Goal: Information Seeking & Learning: Check status

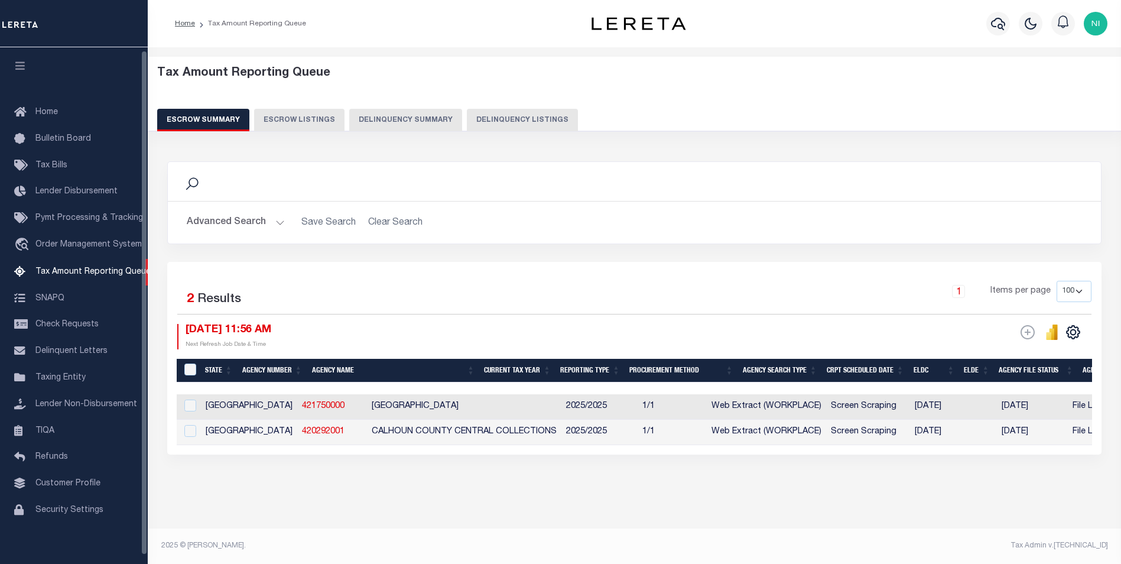
select select "100"
click at [276, 219] on button "Advanced Search" at bounding box center [236, 222] width 98 height 23
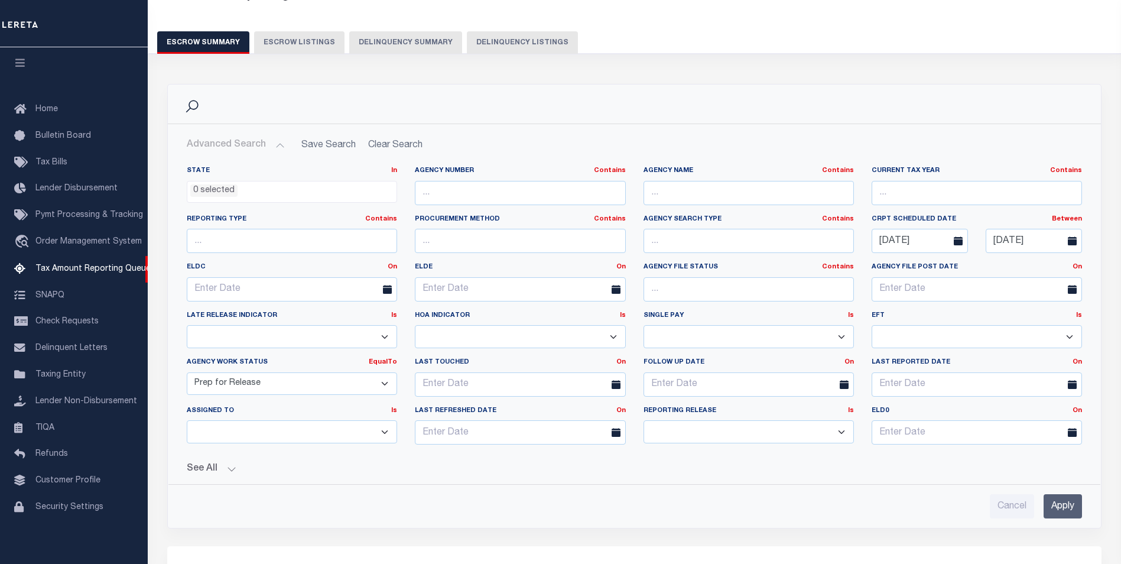
scroll to position [118, 0]
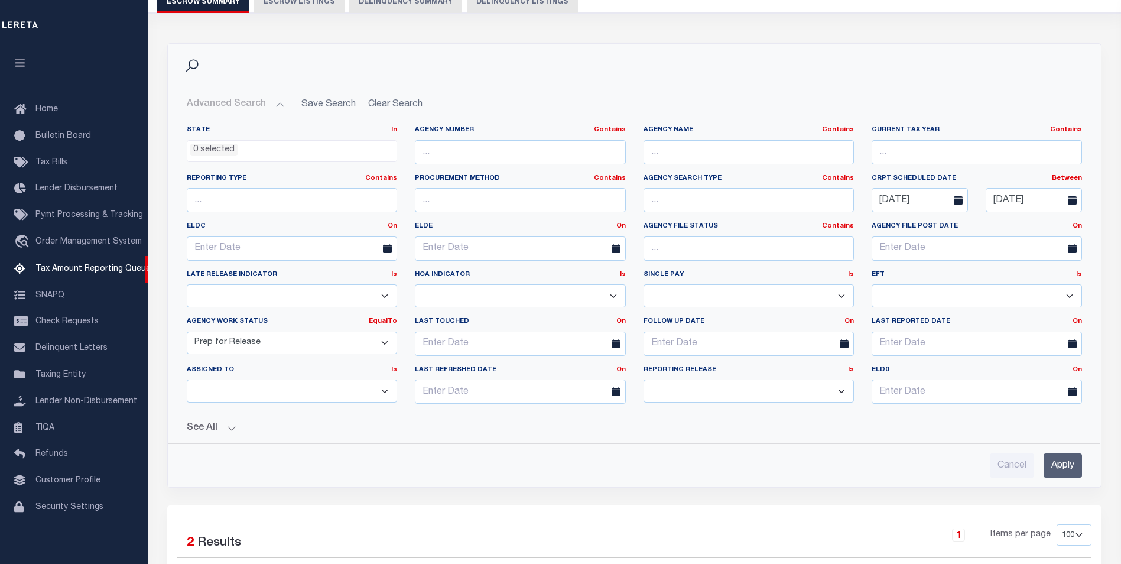
click at [388, 343] on select "New In Progress Pending Agency Follow-up Pending QC Ready for Release Prep for …" at bounding box center [292, 343] width 210 height 23
select select
click at [187, 332] on select "New In Progress Pending Agency Follow-up Pending QC Ready for Release Prep for …" at bounding box center [292, 343] width 210 height 23
click at [1059, 463] on input "Apply" at bounding box center [1063, 465] width 38 height 24
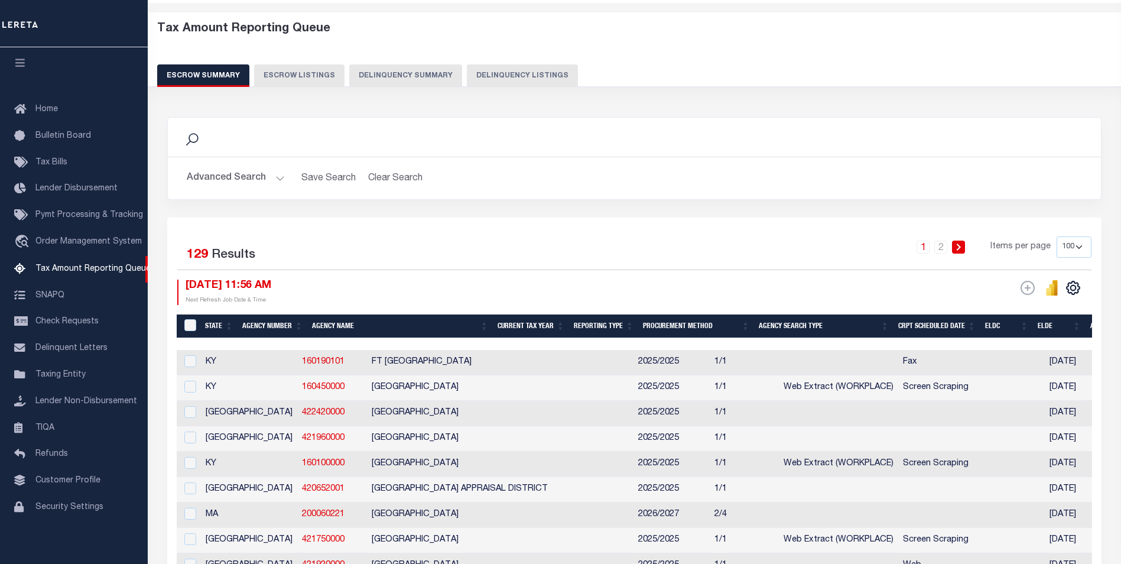
scroll to position [0, 0]
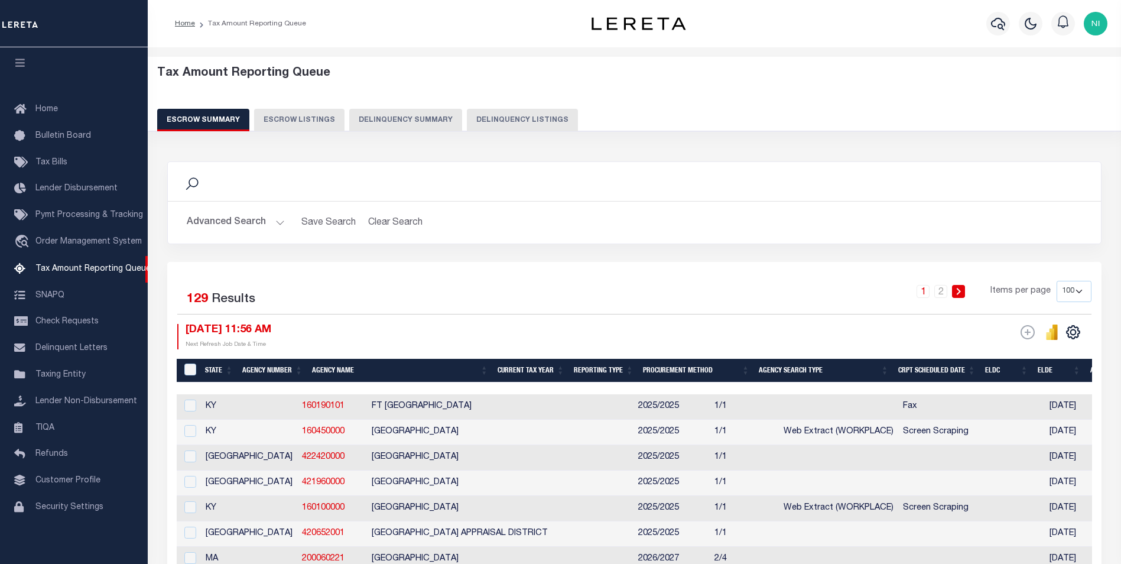
click at [274, 225] on button "Advanced Search" at bounding box center [236, 222] width 98 height 23
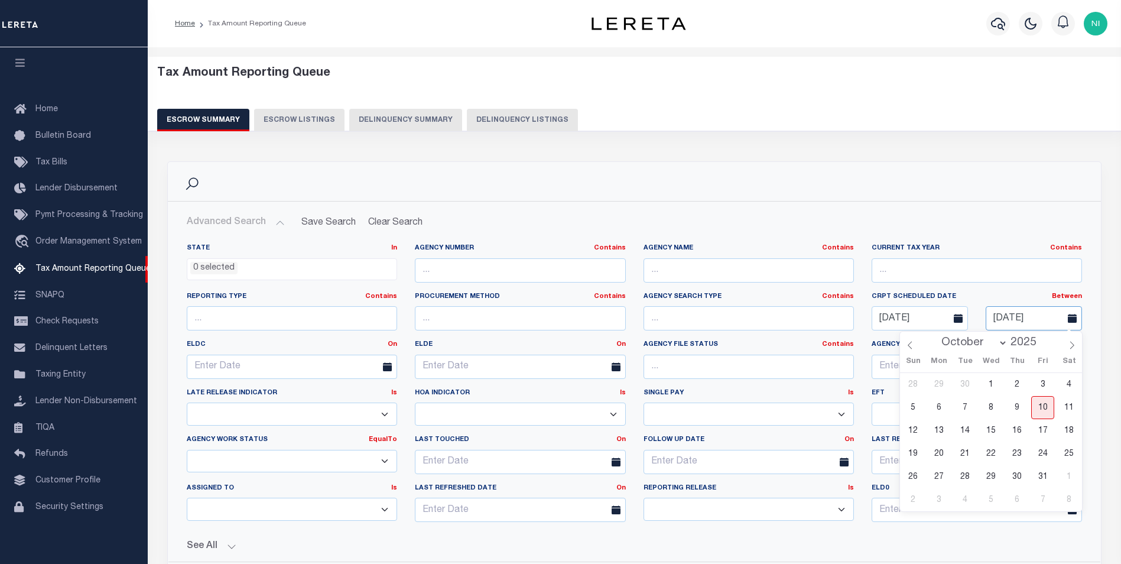
click at [1011, 319] on input "[DATE]" at bounding box center [1034, 318] width 96 height 24
click at [1043, 454] on span "24" at bounding box center [1042, 453] width 23 height 23
type input "[DATE]"
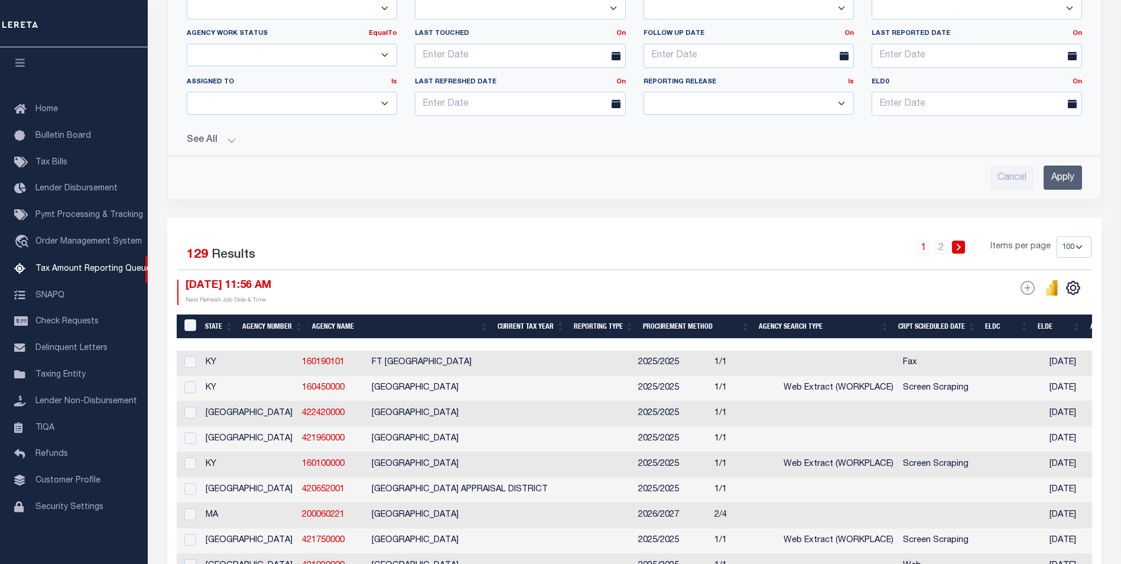
scroll to position [473, 0]
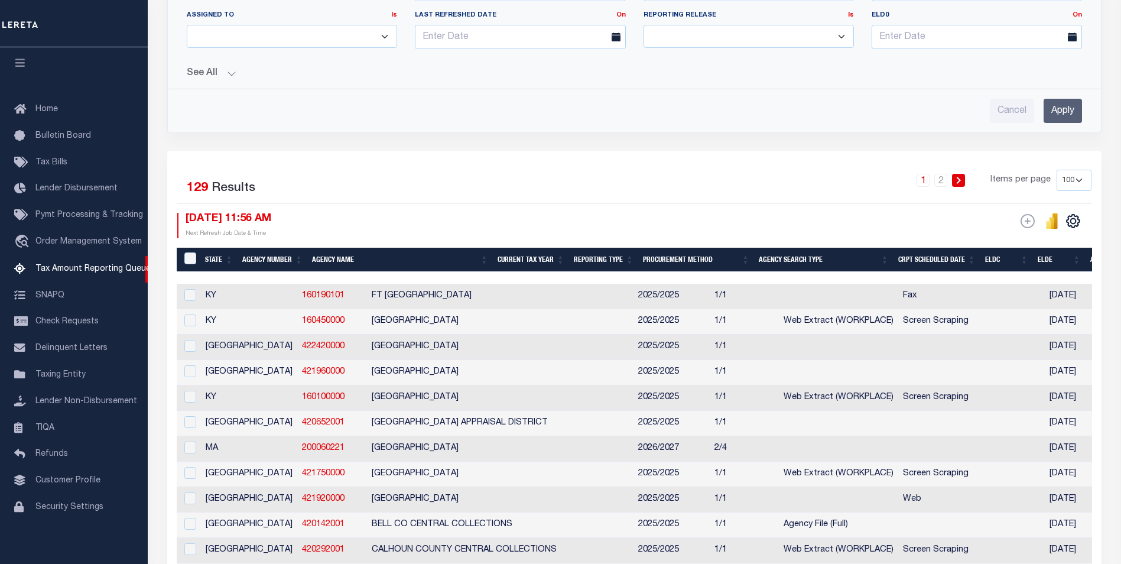
click at [1057, 111] on input "Apply" at bounding box center [1063, 111] width 38 height 24
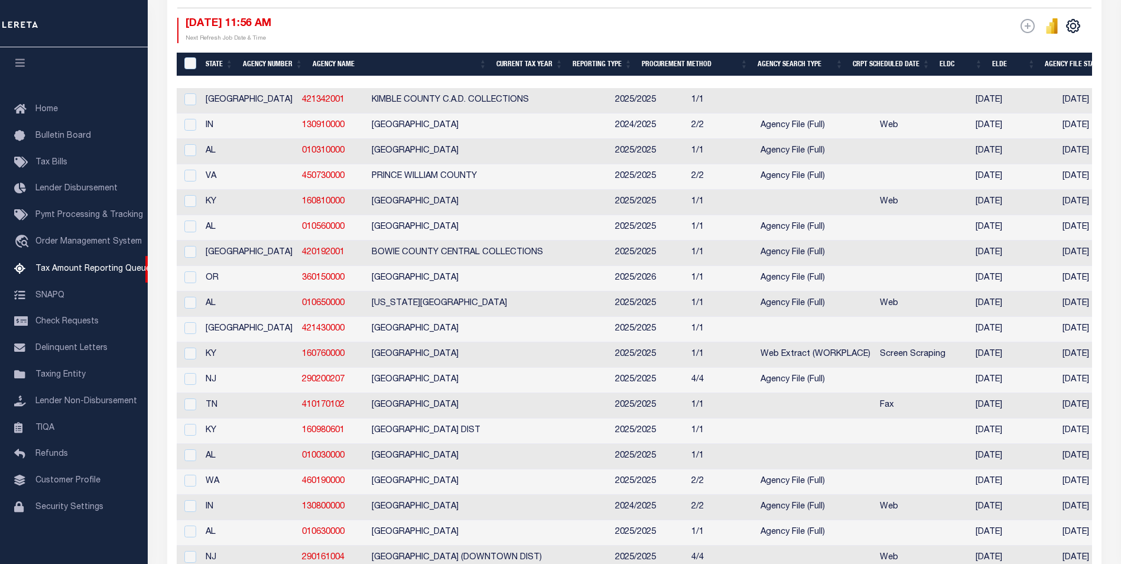
scroll to position [129, 0]
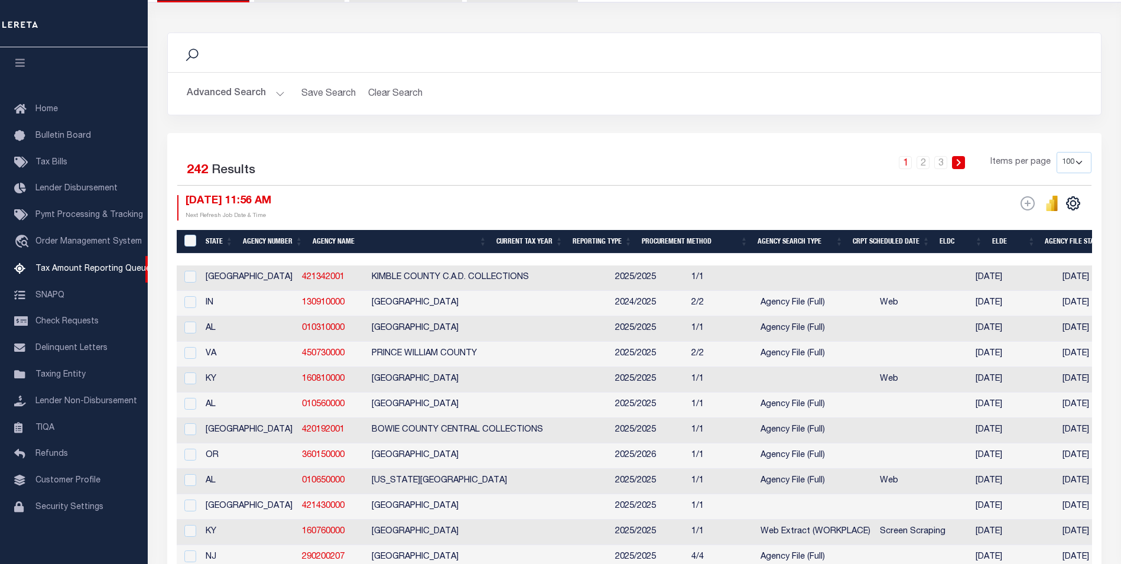
click at [1080, 163] on select "10 25 50 100 500" at bounding box center [1074, 162] width 35 height 21
select select "500"
click at [1057, 152] on select "10 25 50 100 500" at bounding box center [1074, 162] width 35 height 21
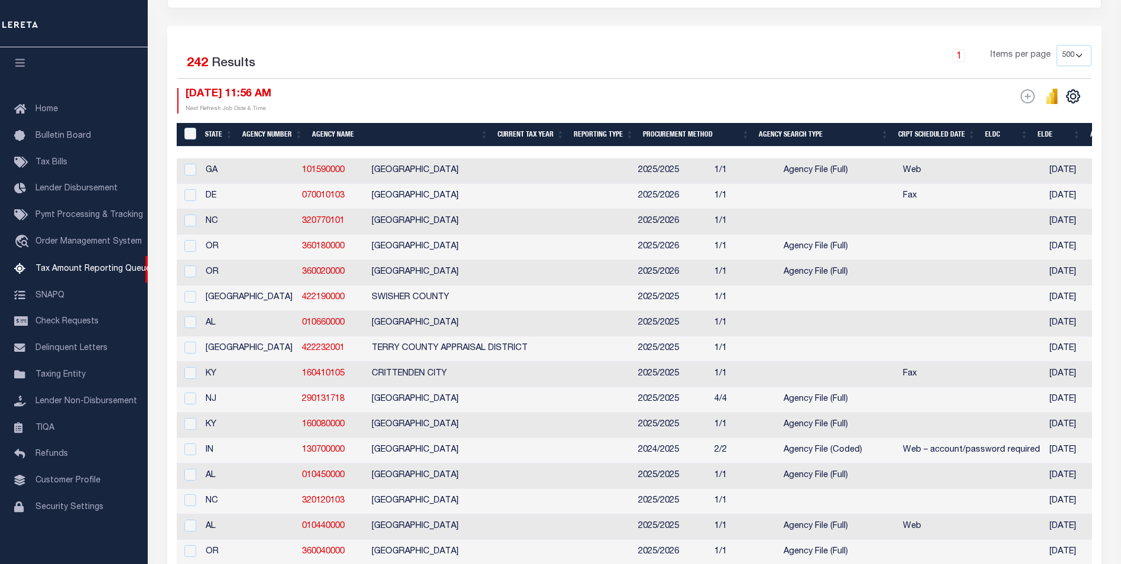
scroll to position [236, 0]
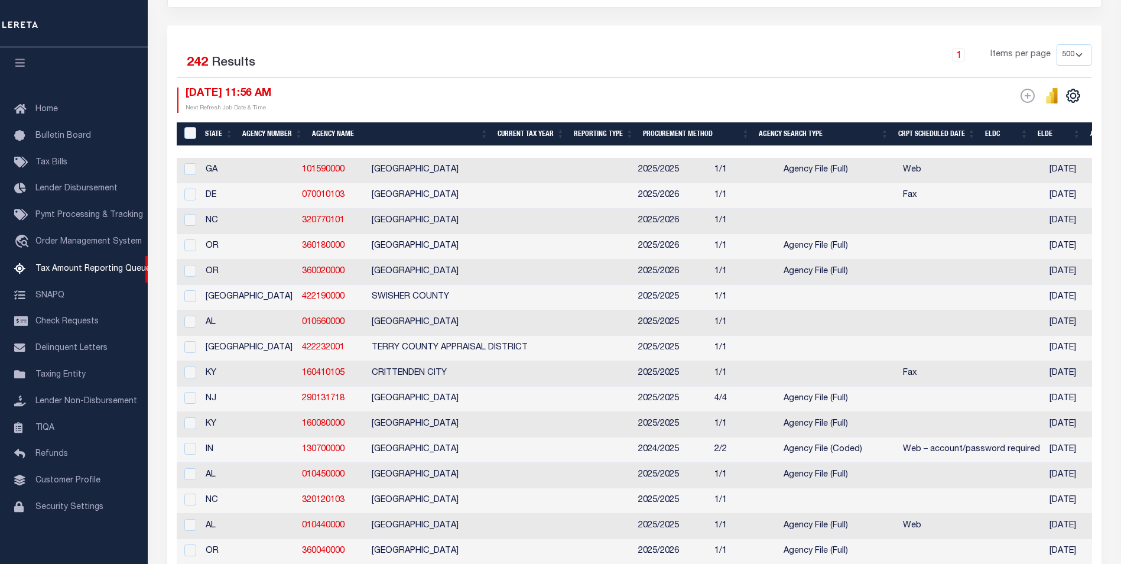
click at [944, 135] on th "CRPT Scheduled Date" at bounding box center [937, 134] width 87 height 24
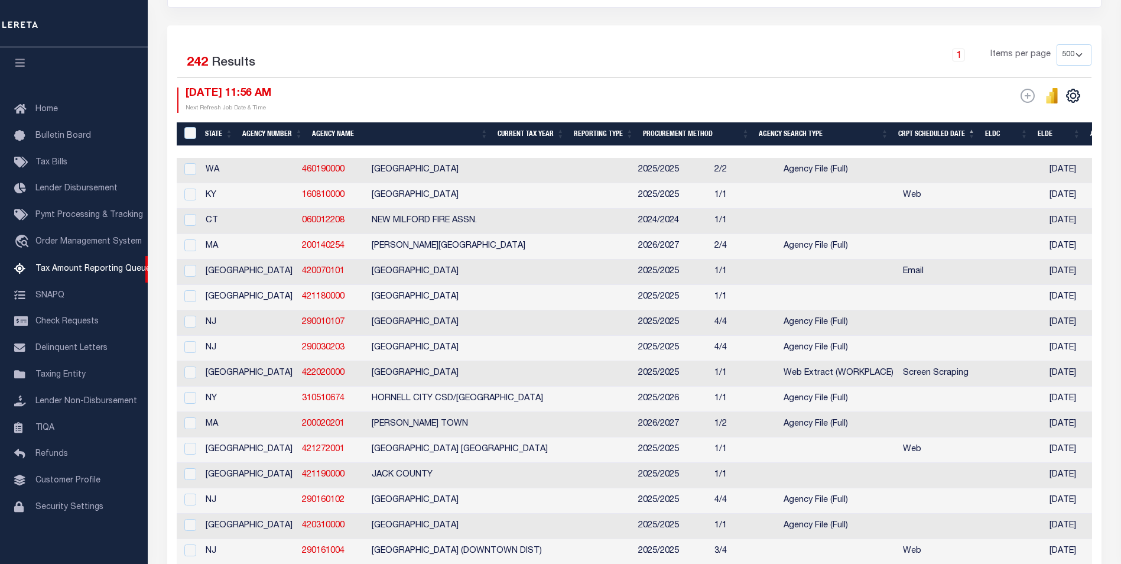
click at [1008, 137] on th "ELDC" at bounding box center [1006, 134] width 53 height 24
click at [1007, 134] on th "ELDC" at bounding box center [1006, 134] width 53 height 24
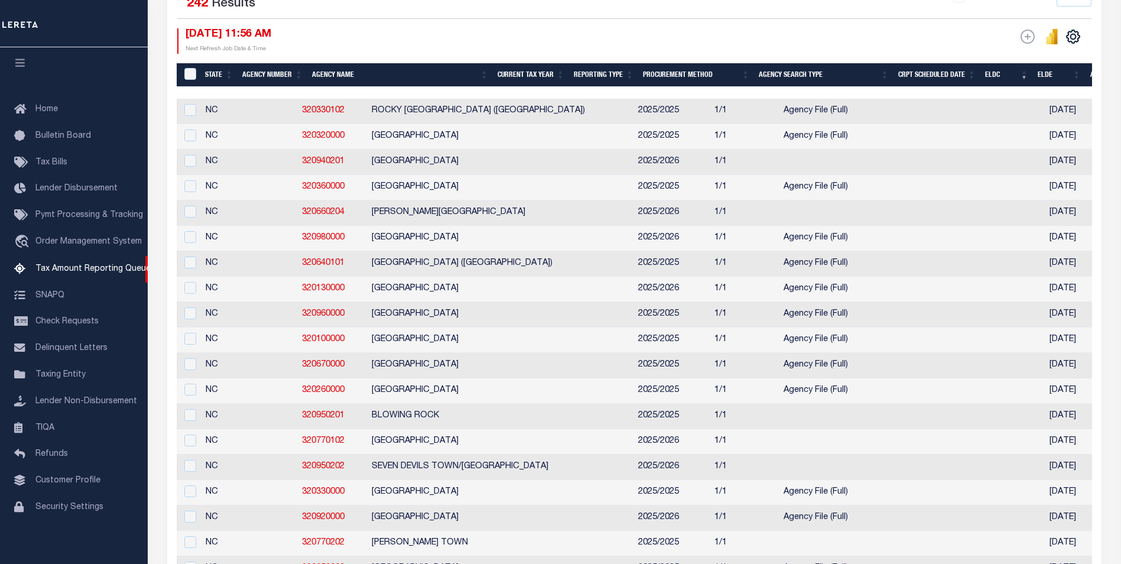
scroll to position [118, 0]
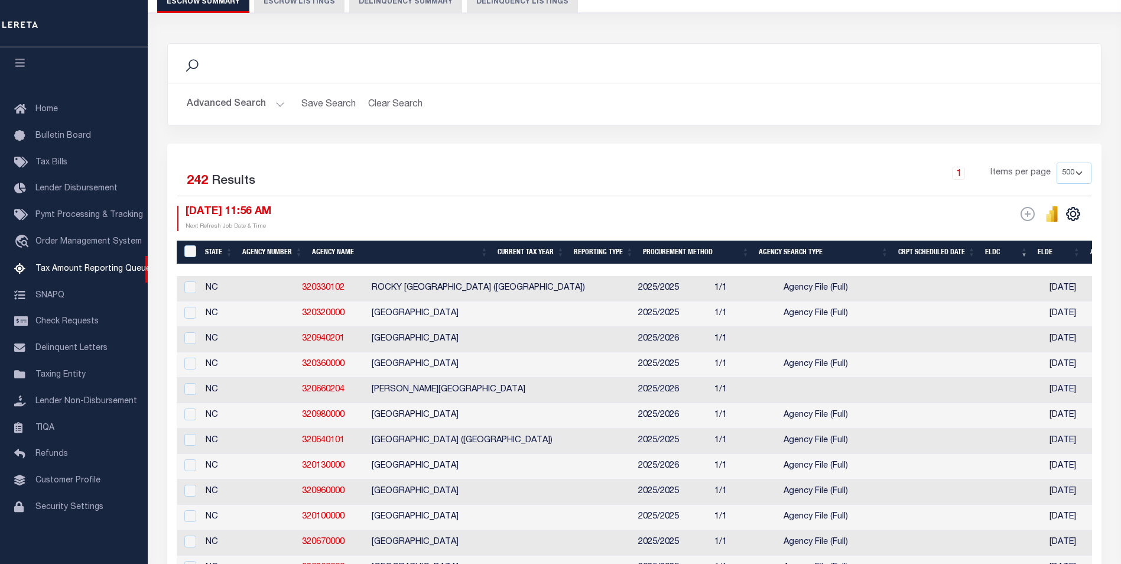
click at [1017, 255] on th "ELDC" at bounding box center [1006, 253] width 53 height 24
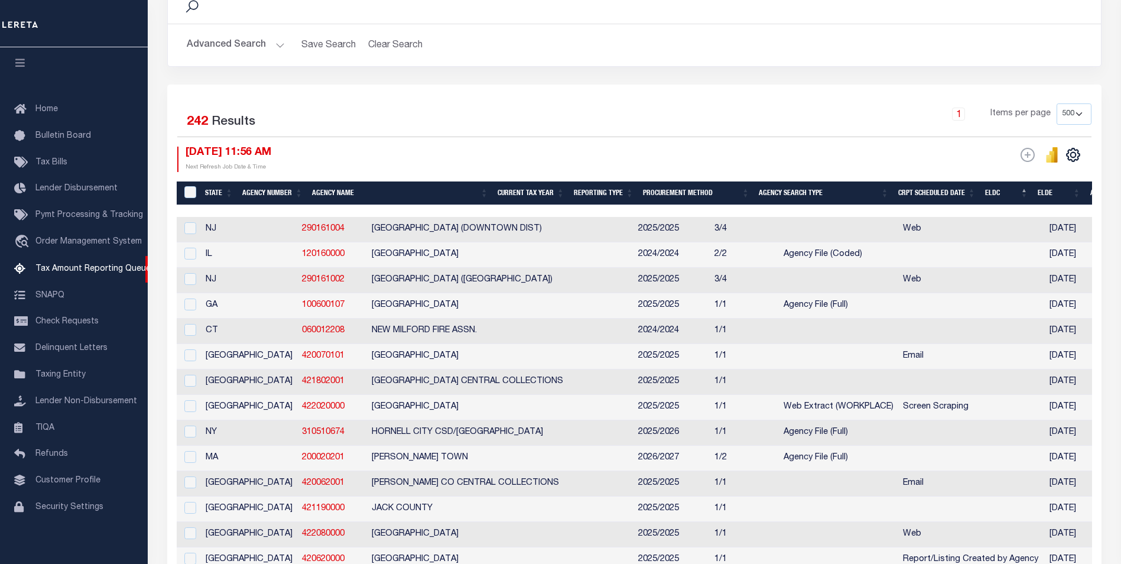
scroll to position [59, 0]
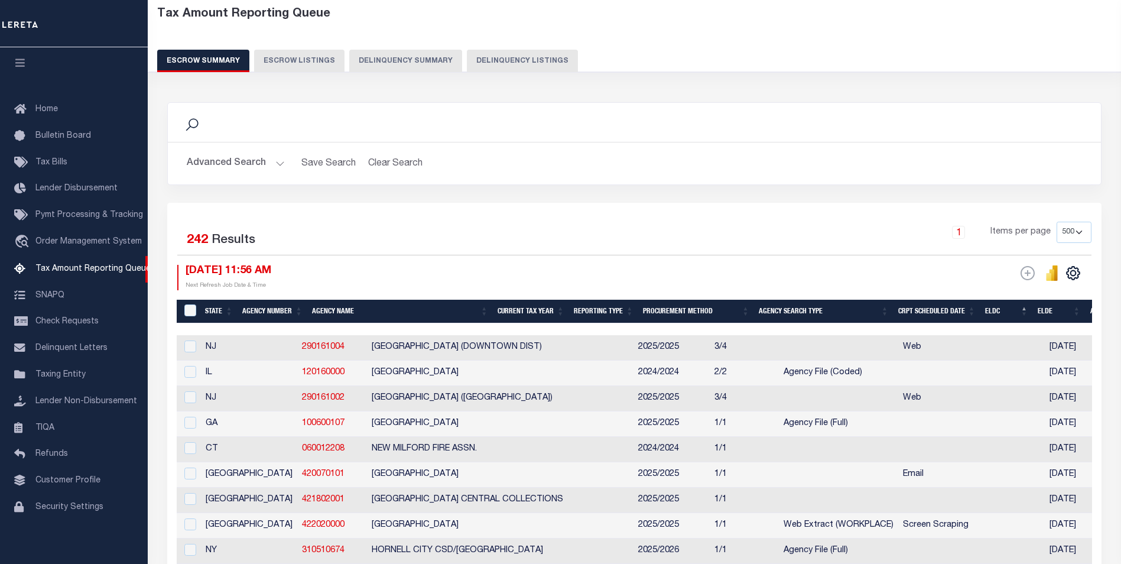
click at [279, 163] on button "Advanced Search" at bounding box center [236, 163] width 98 height 23
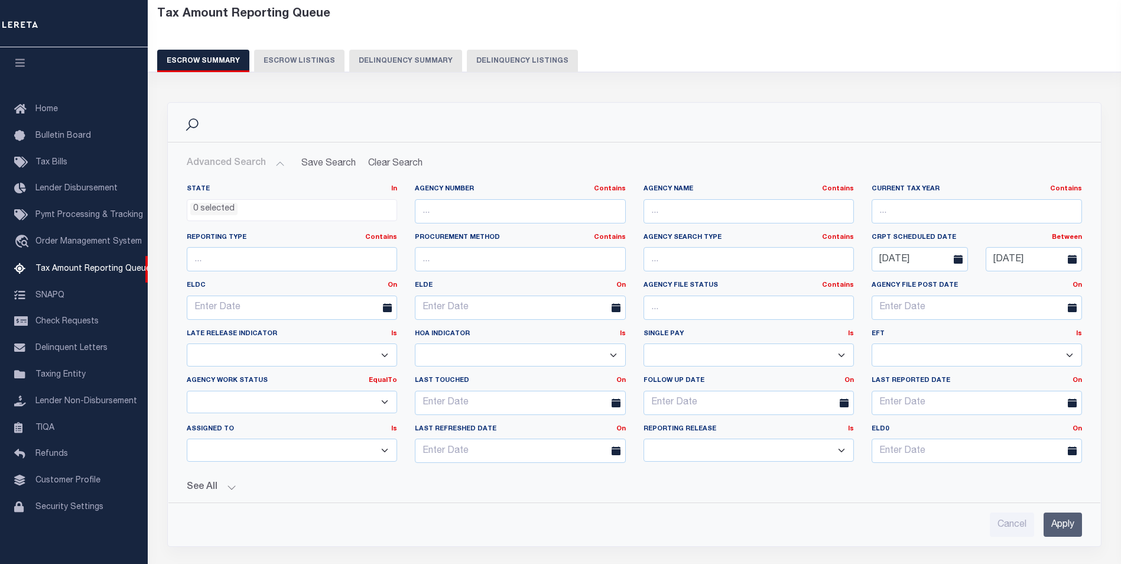
click at [382, 399] on select "New In Progress Pending Agency Follow-up Pending QC Ready for Release Prep for …" at bounding box center [292, 402] width 210 height 23
select select "7"
click at [187, 391] on select "New In Progress Pending Agency Follow-up Pending QC Ready for Release Prep for …" at bounding box center [292, 402] width 210 height 23
click at [1070, 522] on input "Apply" at bounding box center [1063, 524] width 38 height 24
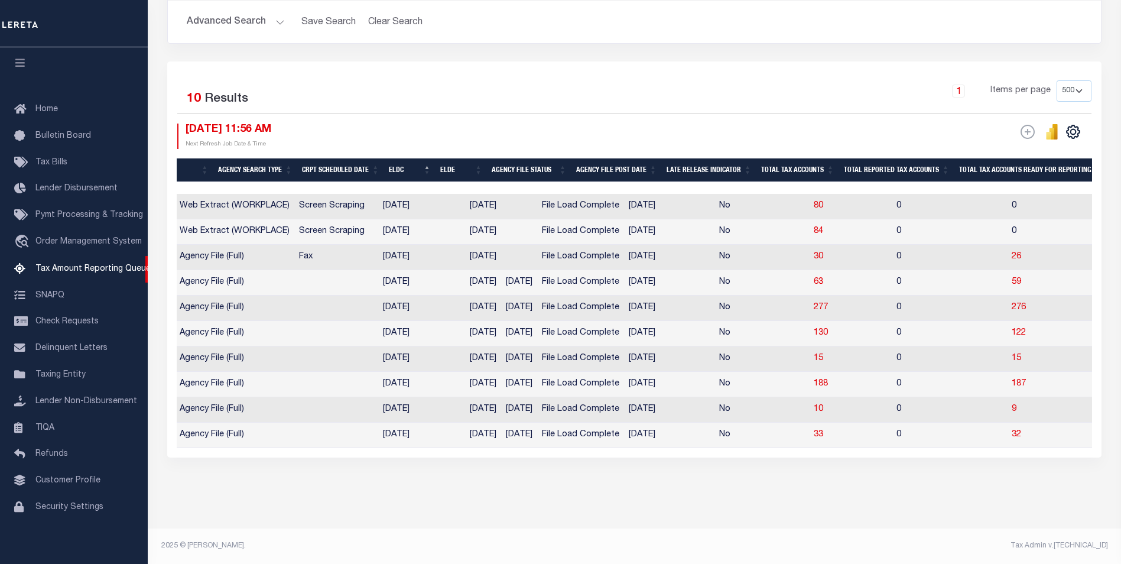
scroll to position [0, 0]
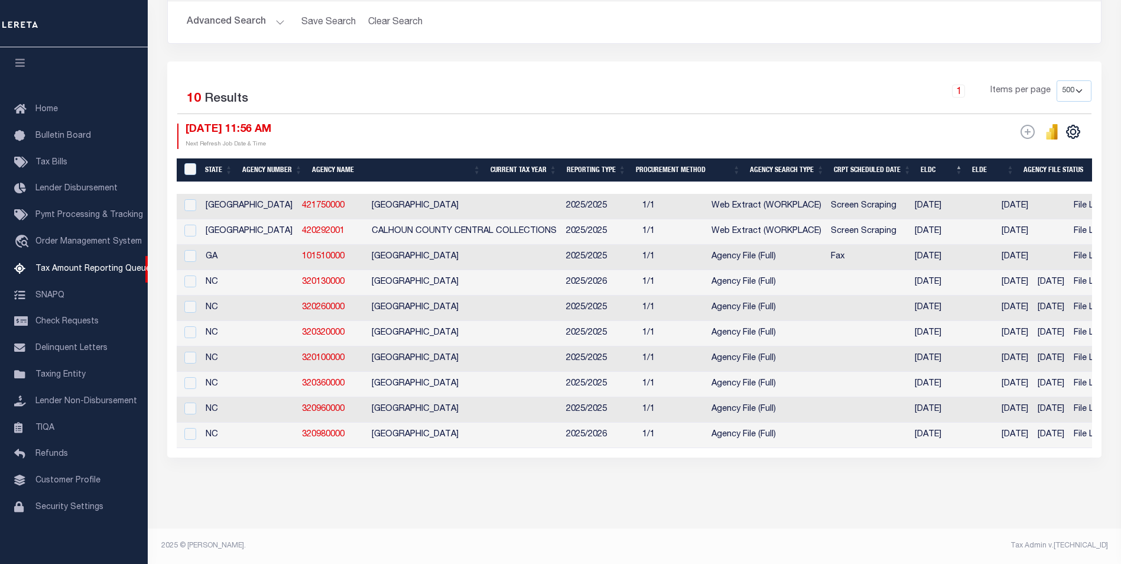
click at [626, 506] on div "Tax Amount Reporting Queue Escrow Summary Escrow Listings In" at bounding box center [634, 194] width 966 height 670
click at [548, 518] on div "Tax Amount Reporting Queue Escrow Summary Escrow Listings In" at bounding box center [634, 194] width 966 height 670
